Goal: Information Seeking & Learning: Learn about a topic

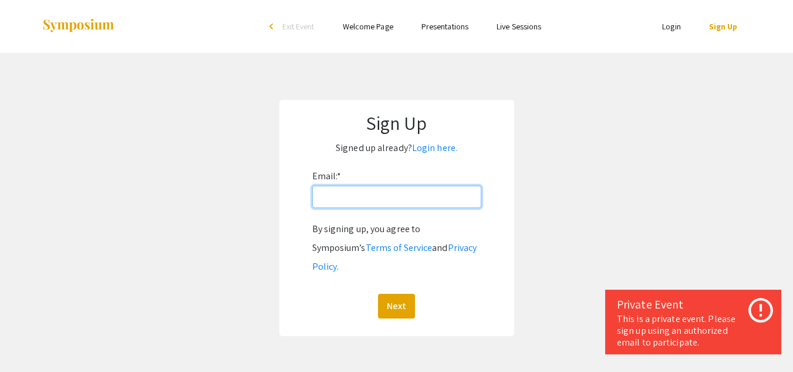
click at [389, 205] on input "Email: *" at bounding box center [396, 196] width 169 height 22
type input "[EMAIL_ADDRESS][DOMAIN_NAME]"
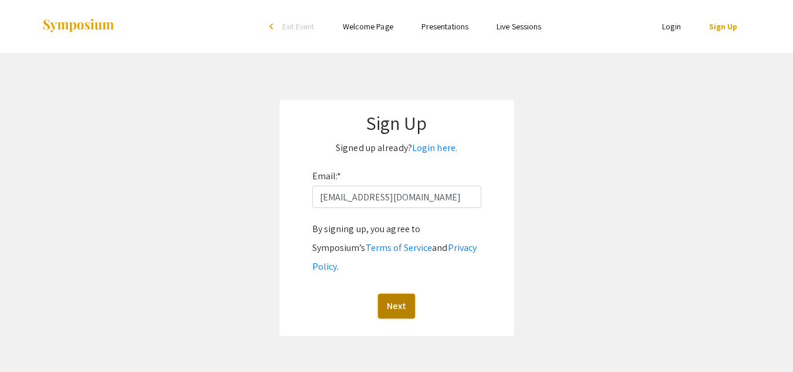
click at [404, 293] on button "Next" at bounding box center [396, 305] width 37 height 25
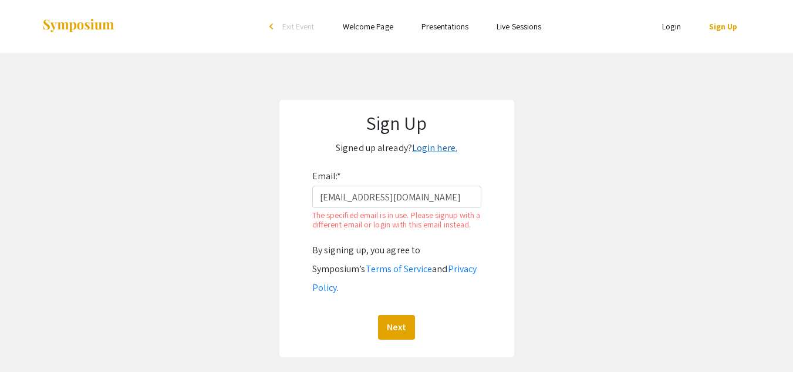
click at [435, 144] on link "Login here." at bounding box center [434, 147] width 45 height 12
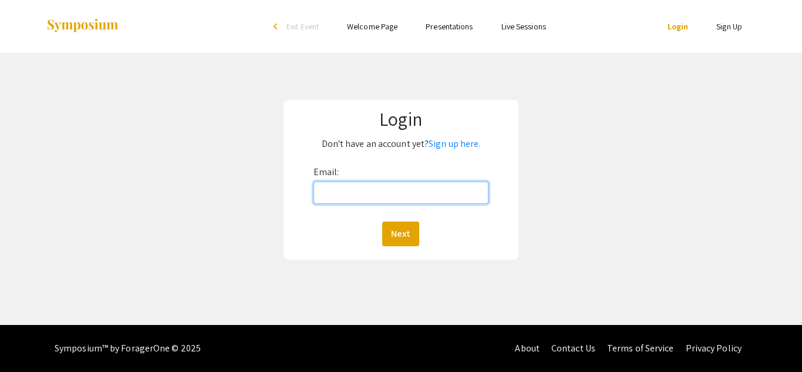
click at [364, 197] on input "Email:" at bounding box center [400, 192] width 175 height 22
type input "[EMAIL_ADDRESS][DOMAIN_NAME]"
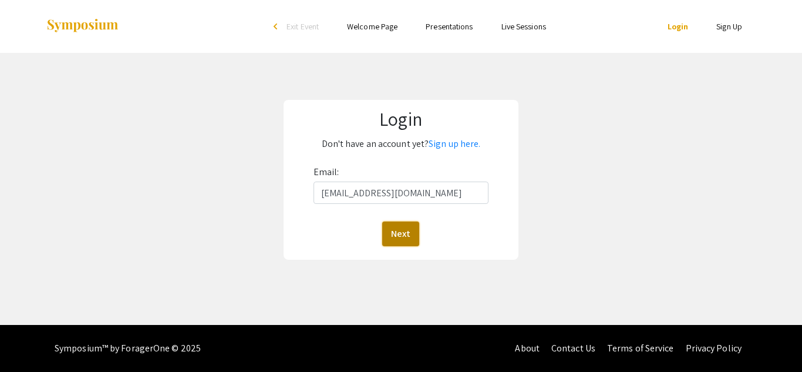
click at [410, 231] on button "Next" at bounding box center [400, 233] width 37 height 25
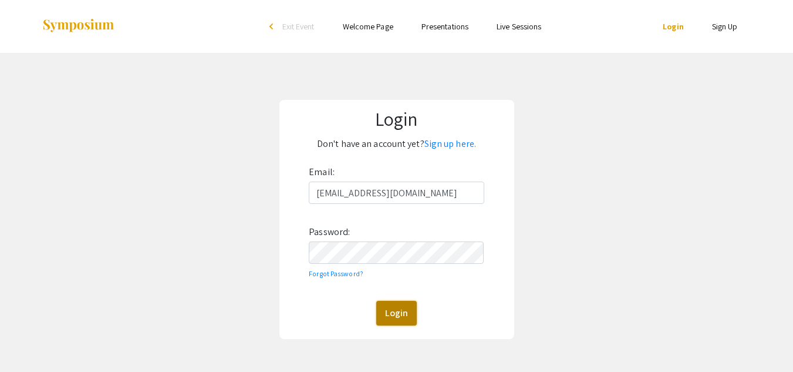
click at [391, 312] on button "Login" at bounding box center [396, 312] width 40 height 25
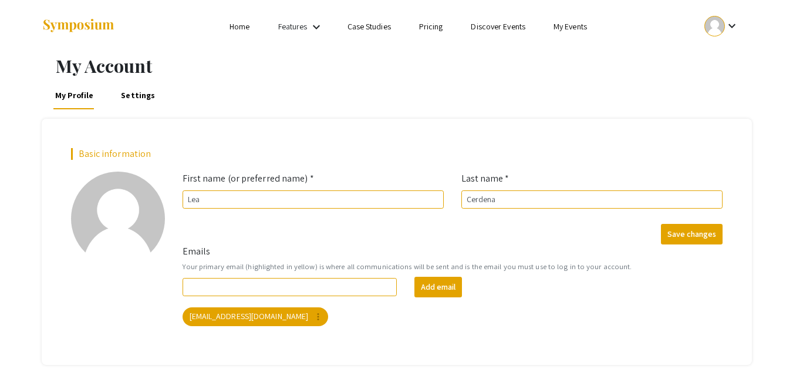
click at [243, 29] on link "Home" at bounding box center [239, 26] width 20 height 11
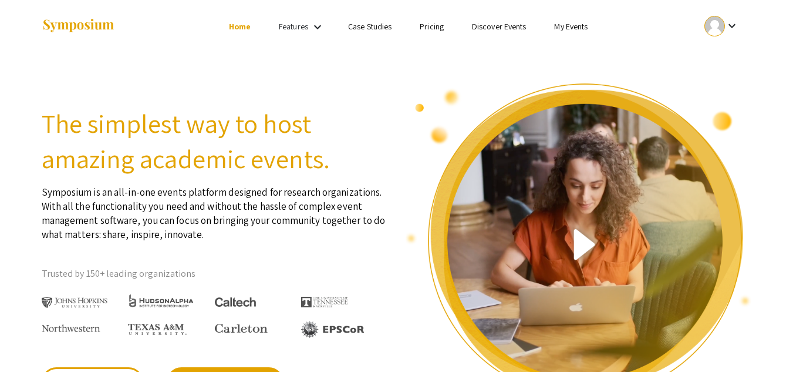
click at [383, 26] on link "Case Studies" at bounding box center [369, 26] width 43 height 11
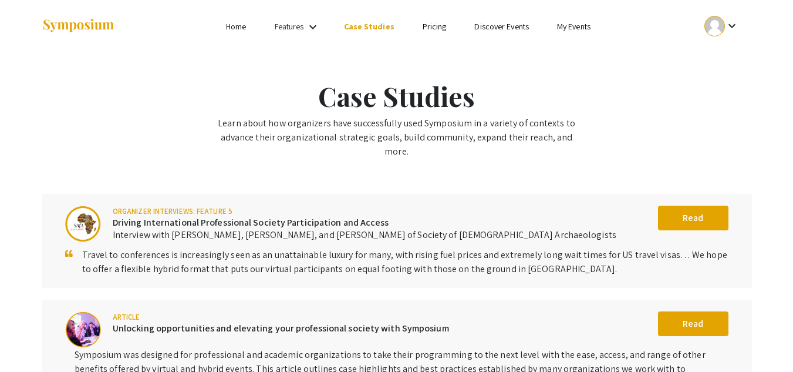
click at [433, 25] on link "Pricing" at bounding box center [435, 26] width 24 height 11
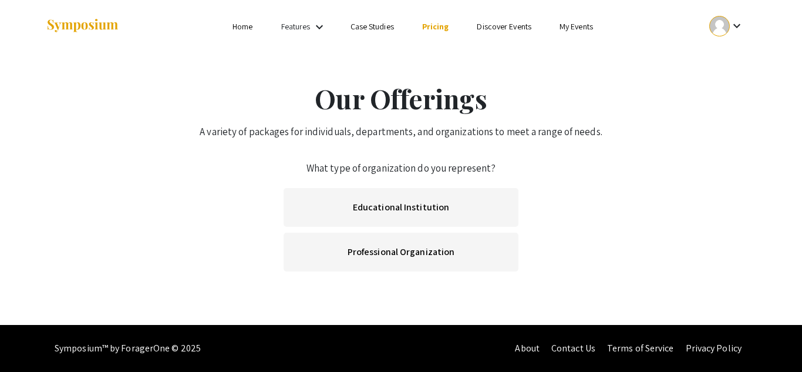
click at [571, 28] on link "My Events" at bounding box center [575, 26] width 33 height 11
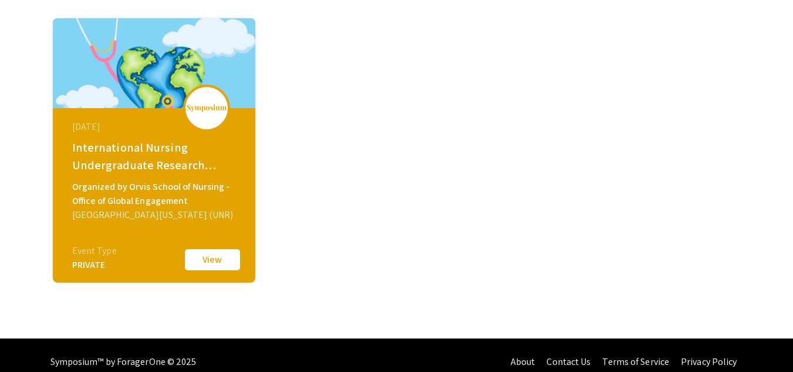
scroll to position [127, 0]
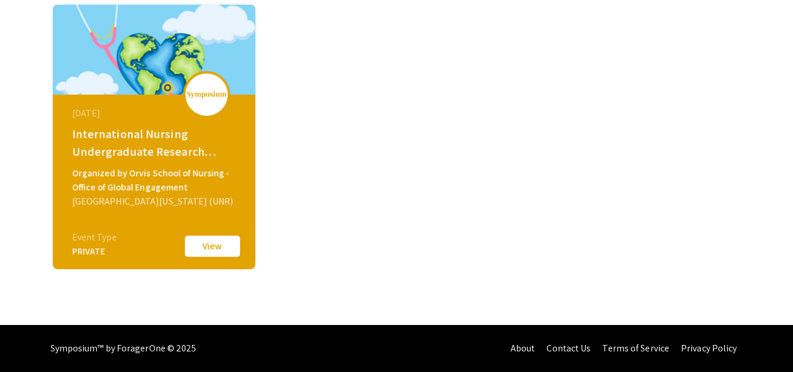
click at [231, 250] on button "View" at bounding box center [212, 246] width 59 height 25
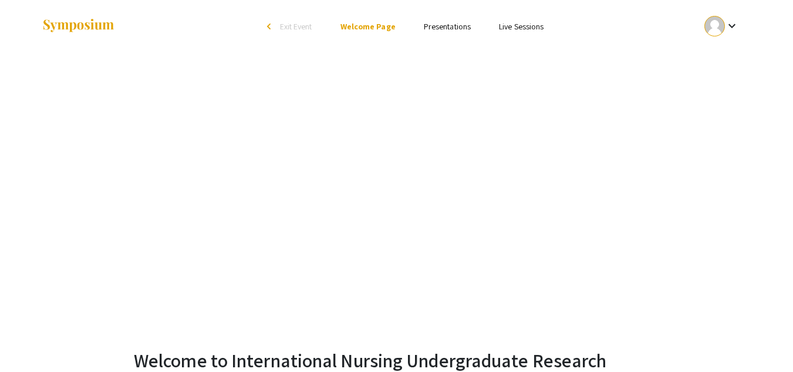
click at [451, 26] on link "Presentations" at bounding box center [447, 26] width 47 height 11
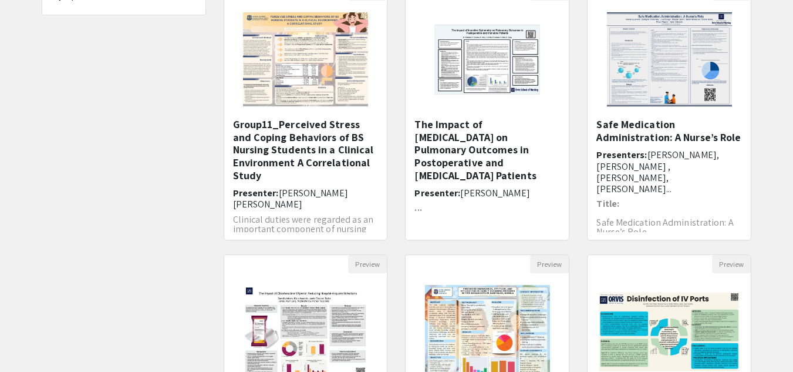
scroll to position [150, 0]
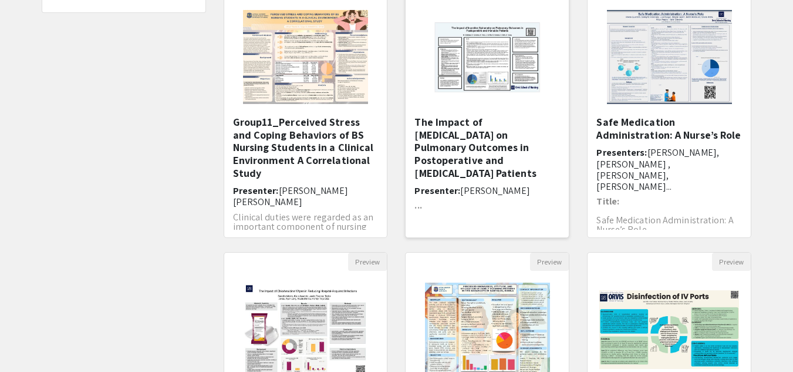
click at [464, 130] on h5 "The Impact of [MEDICAL_DATA] on Pulmonary Outcomes in ​Postoperative and [MEDIC…" at bounding box center [487, 147] width 146 height 63
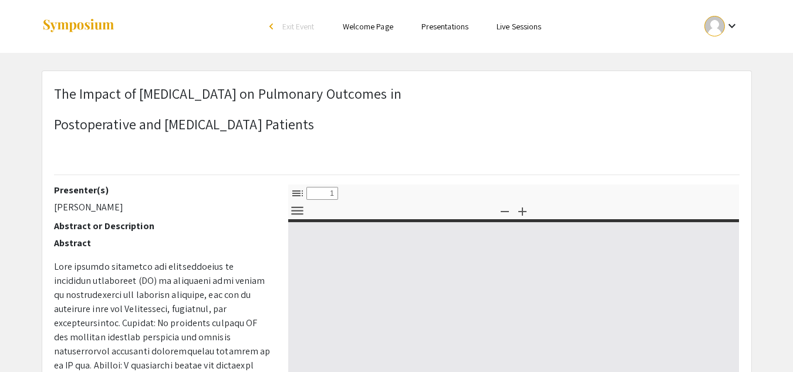
select select "custom"
type input "0"
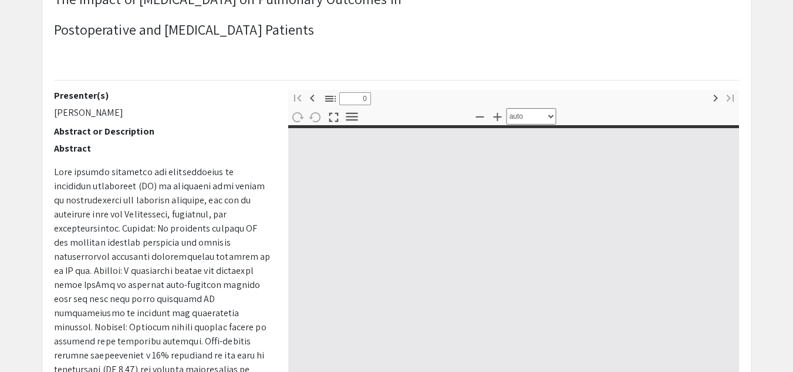
select select "custom"
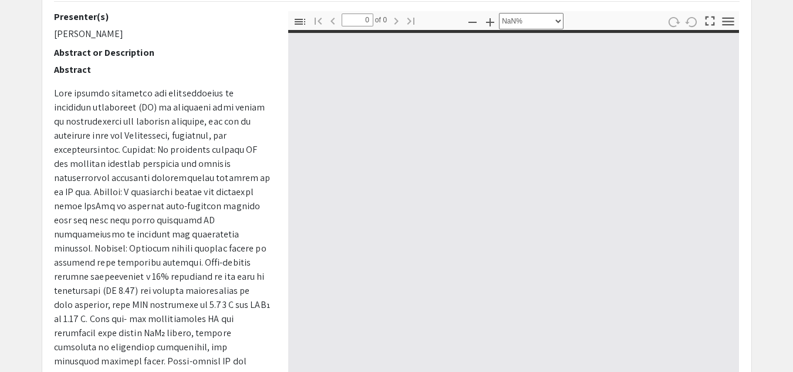
type input "1"
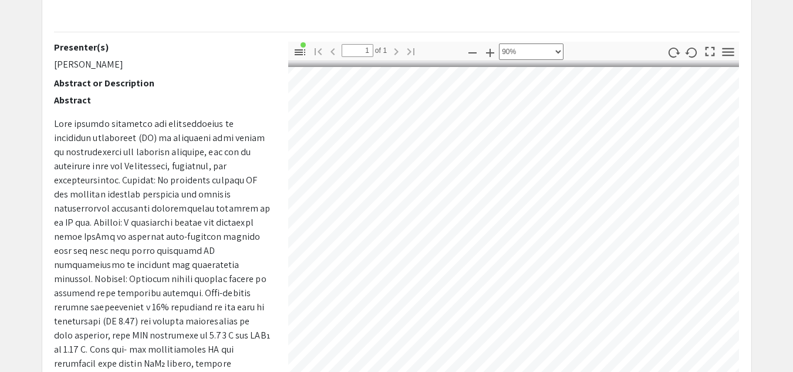
scroll to position [8, 126]
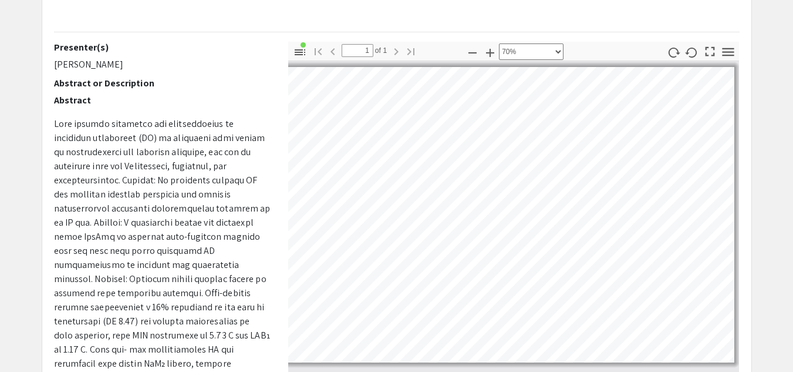
select select "custom"
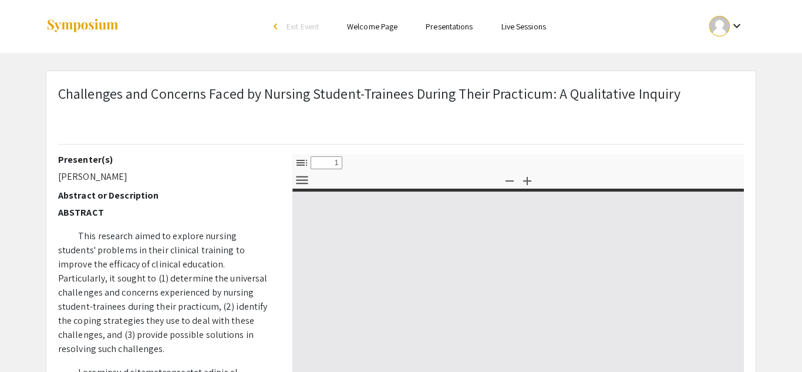
select select "custom"
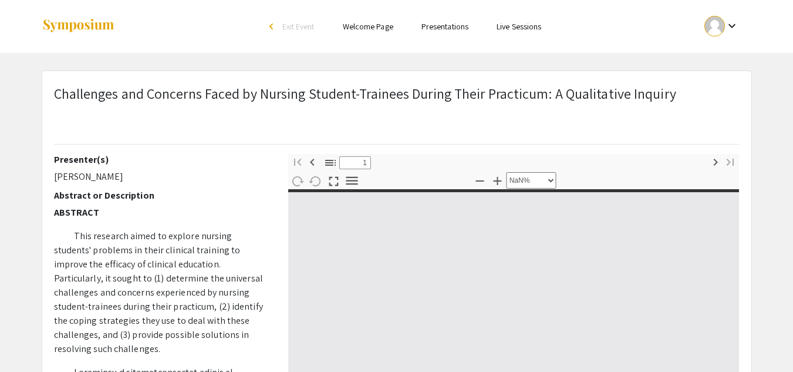
type input "0"
select select "custom"
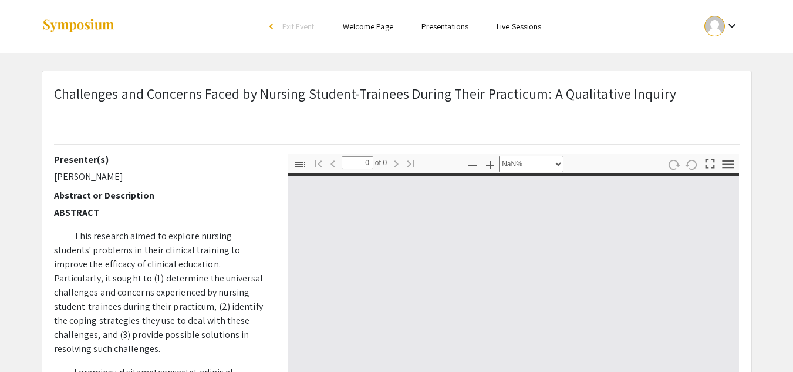
type input "1"
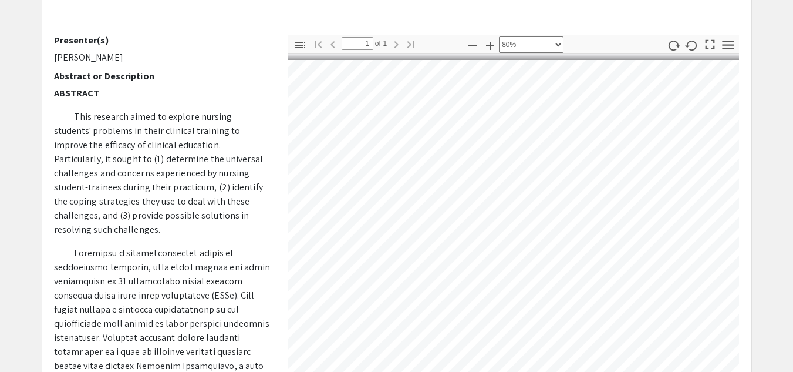
scroll to position [13, 92]
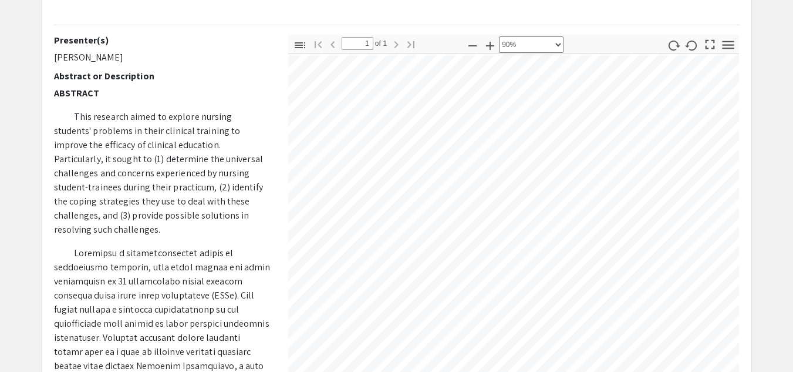
select select "custom"
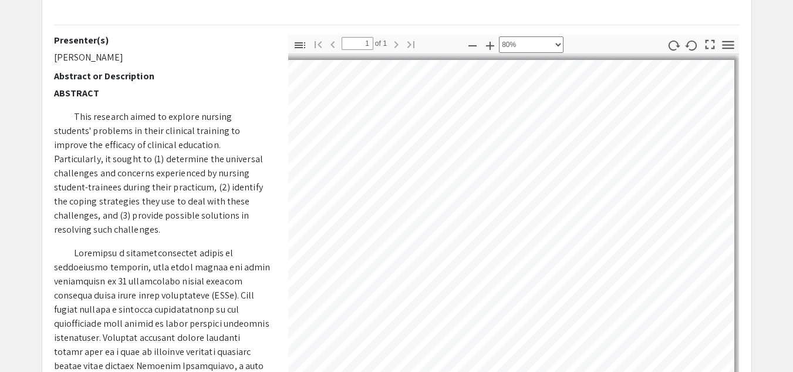
scroll to position [0, 56]
